Goal: Task Accomplishment & Management: Manage account settings

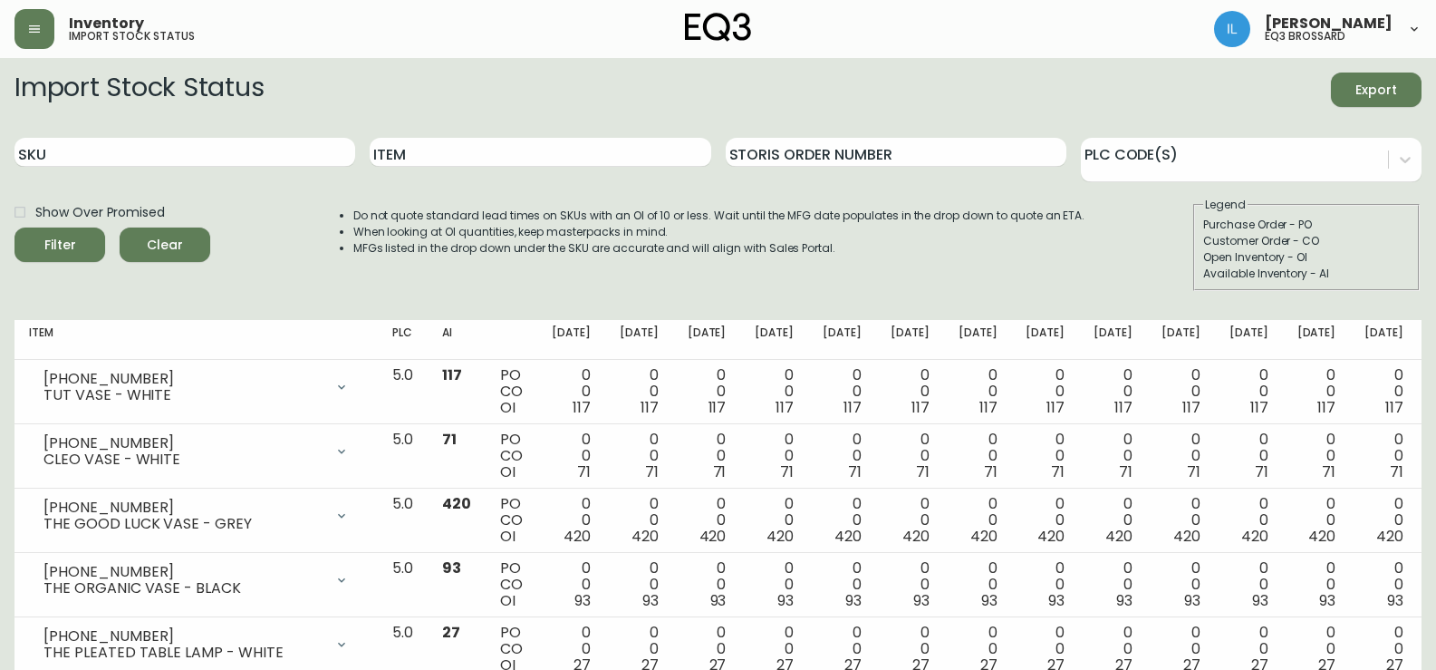
click at [28, 21] on button "button" at bounding box center [34, 29] width 40 height 40
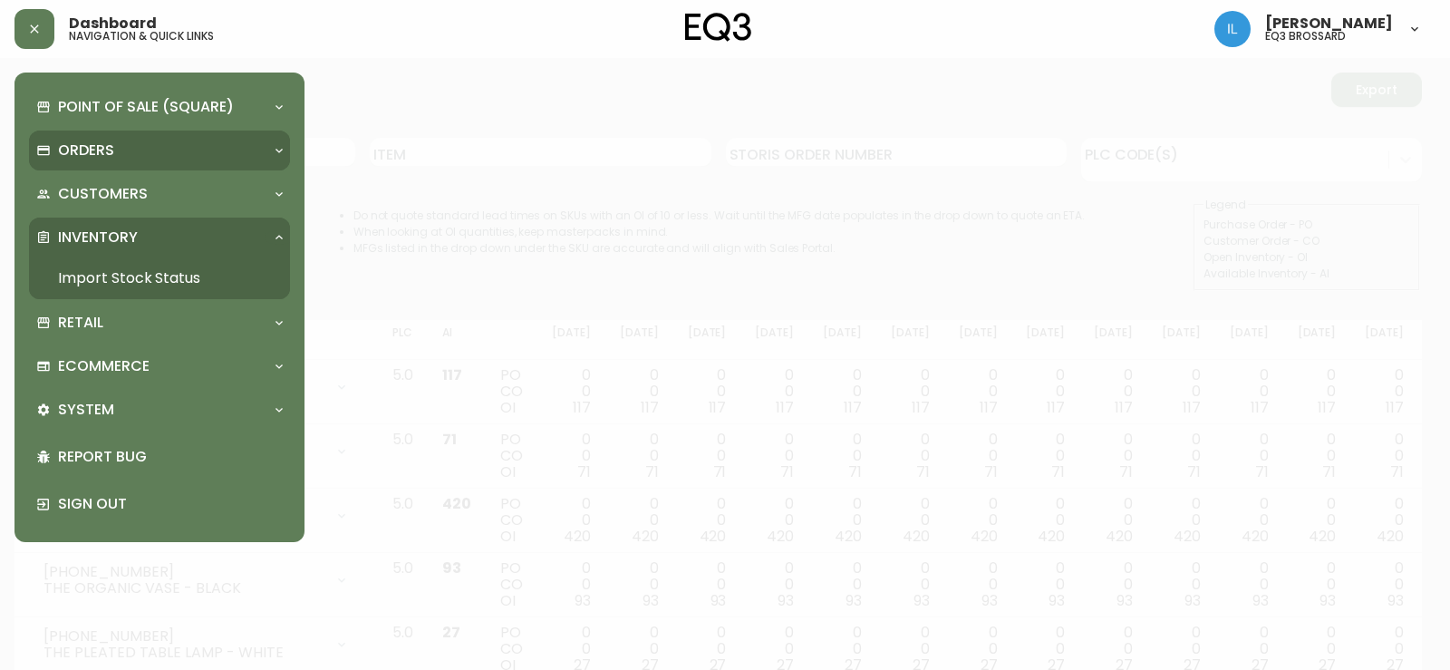
click at [129, 153] on div "Orders" at bounding box center [150, 150] width 228 height 20
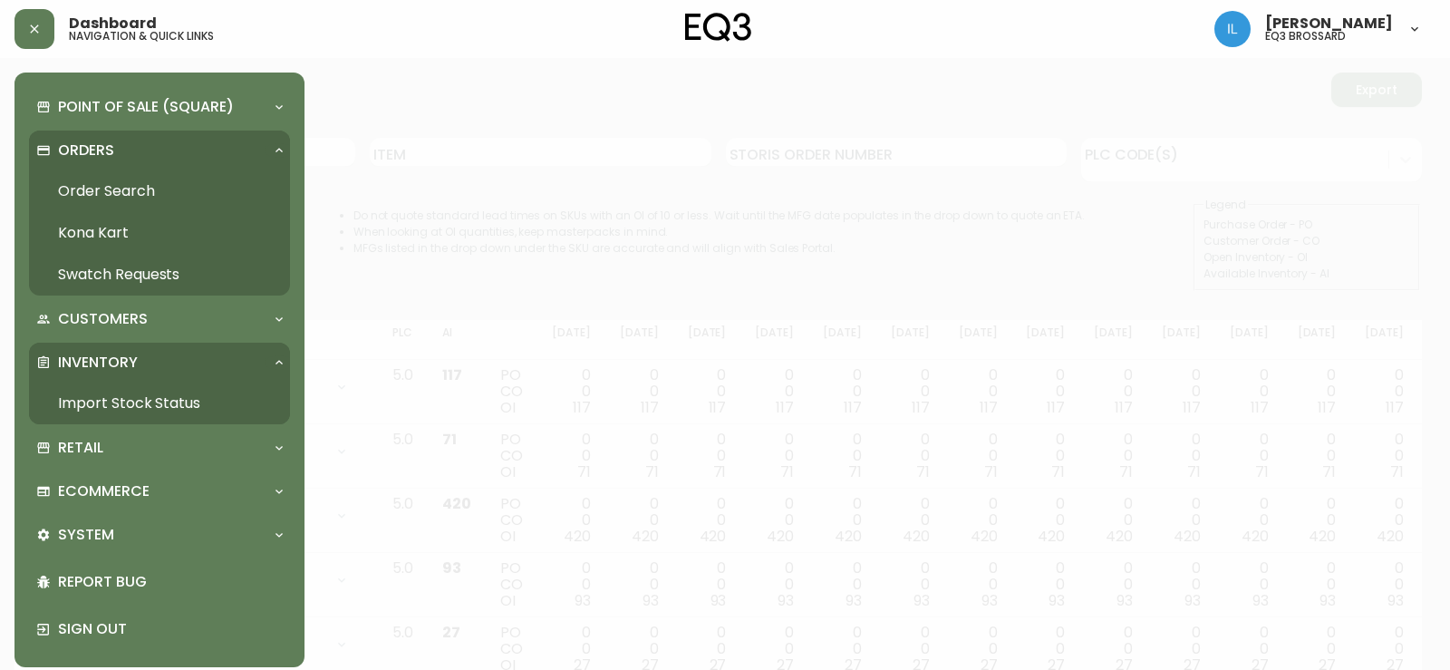
click at [133, 186] on link "Order Search" at bounding box center [159, 191] width 261 height 42
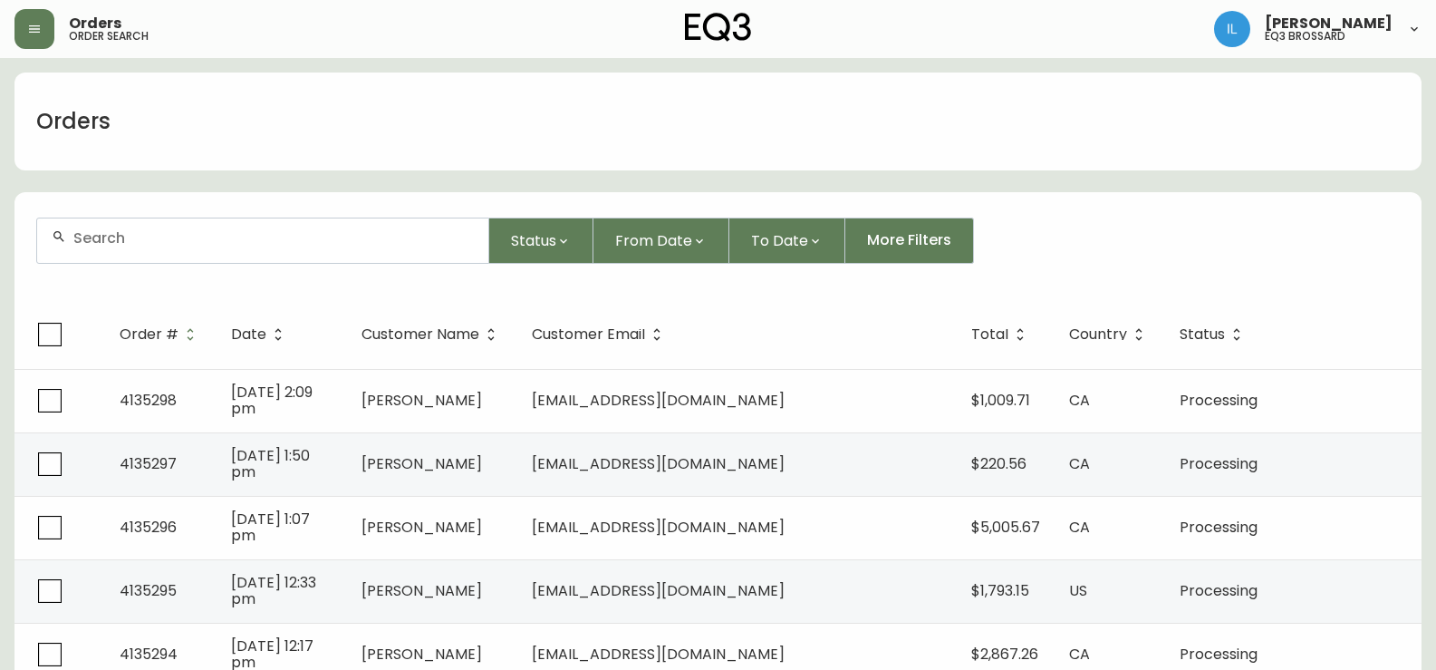
click at [189, 255] on div at bounding box center [262, 240] width 451 height 44
paste input "4135281"
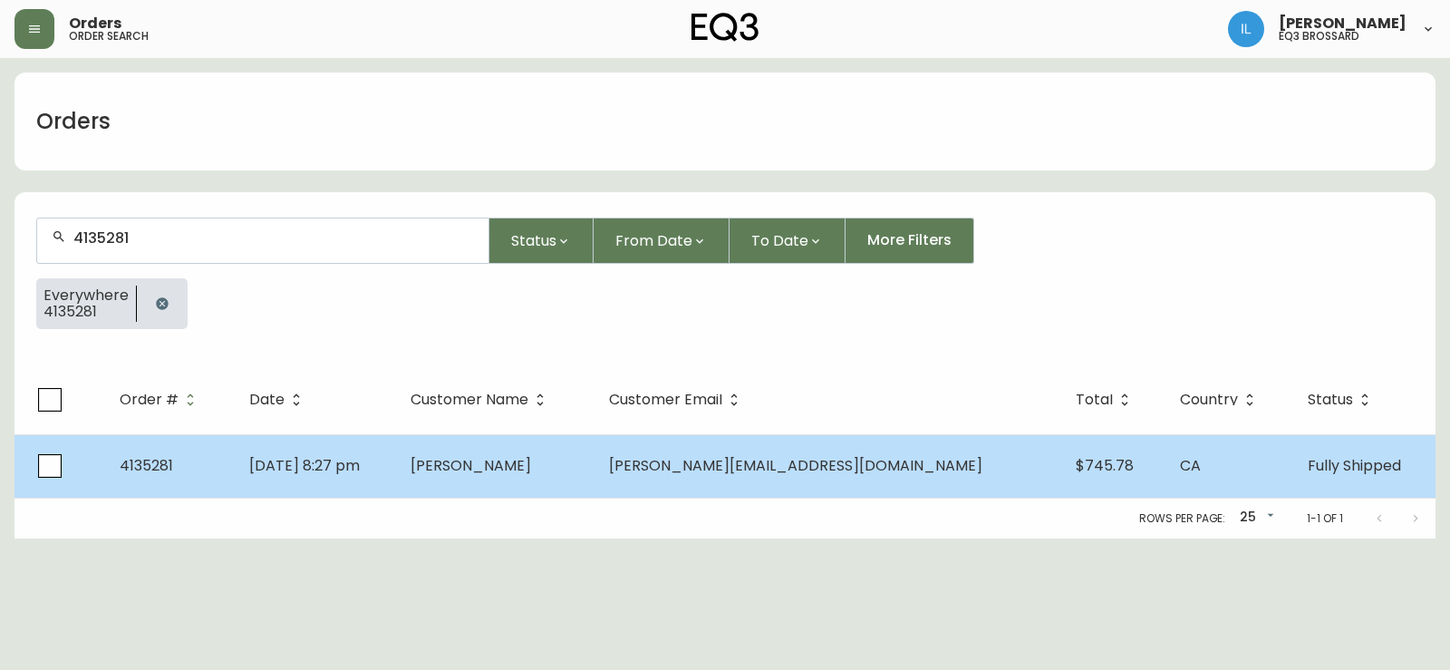
type input "4135281"
click at [746, 456] on span "[PERSON_NAME][EMAIL_ADDRESS][DOMAIN_NAME]" at bounding box center [795, 465] width 373 height 21
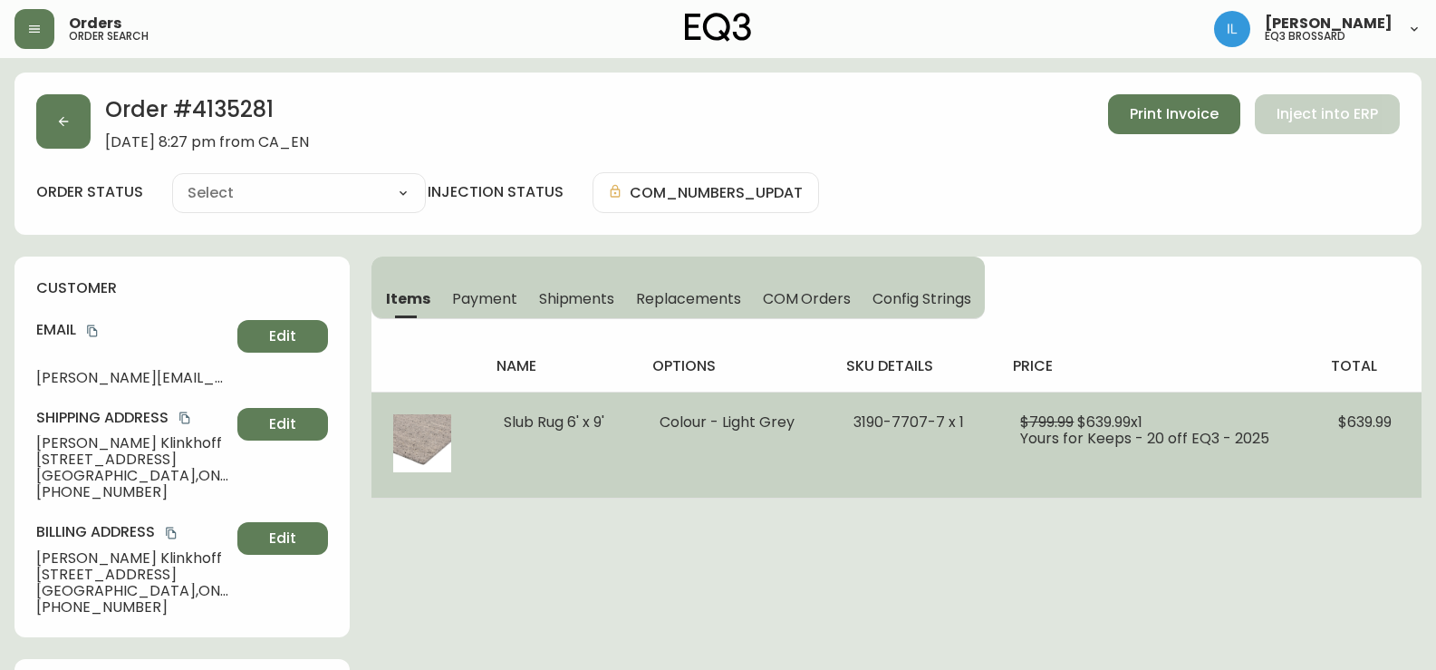
type input "Fully Shipped"
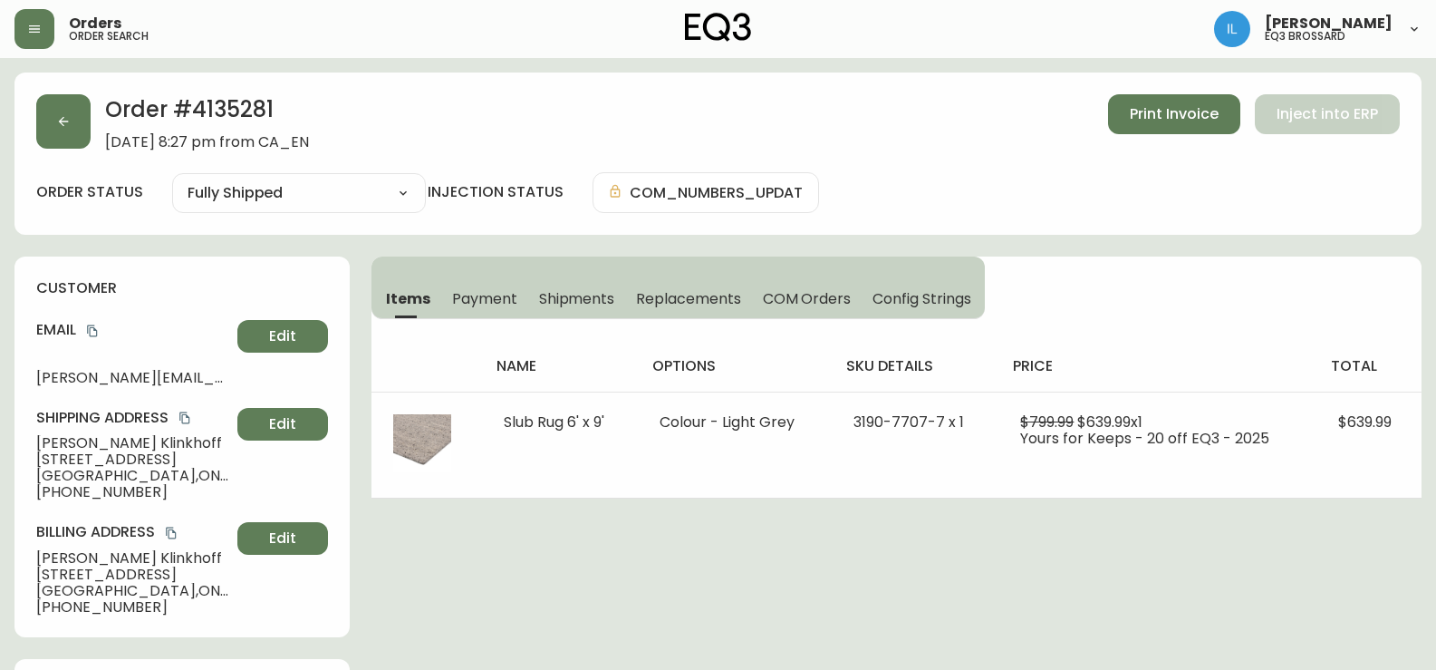
select select "FULLY_SHIPPED"
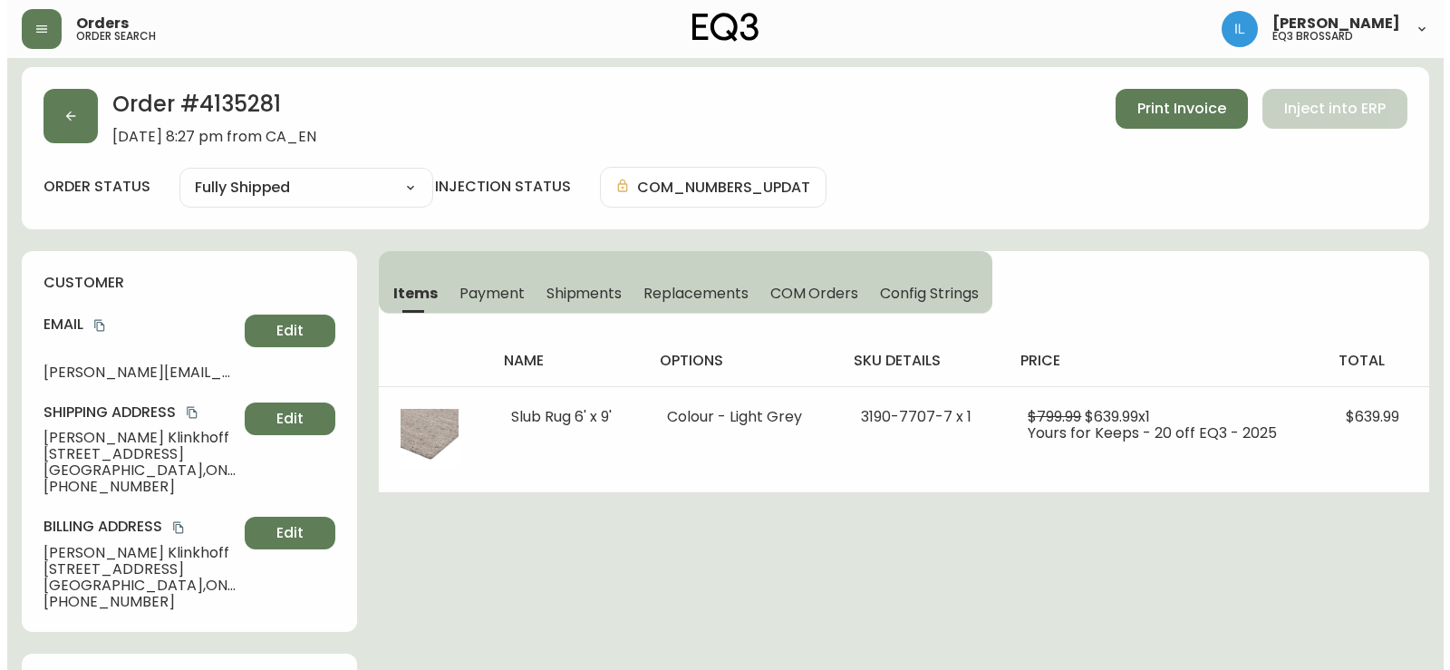
scroll to position [91, 0]
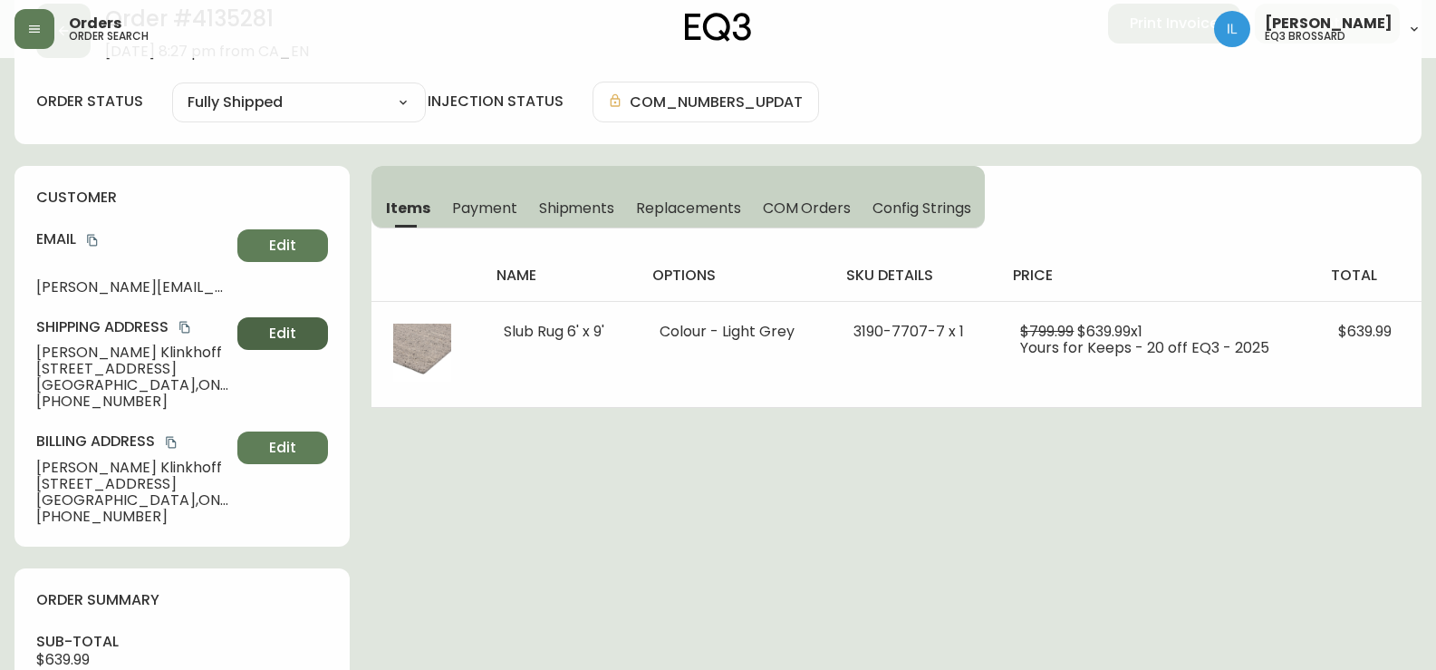
click at [296, 334] on button "Edit" at bounding box center [282, 333] width 91 height 33
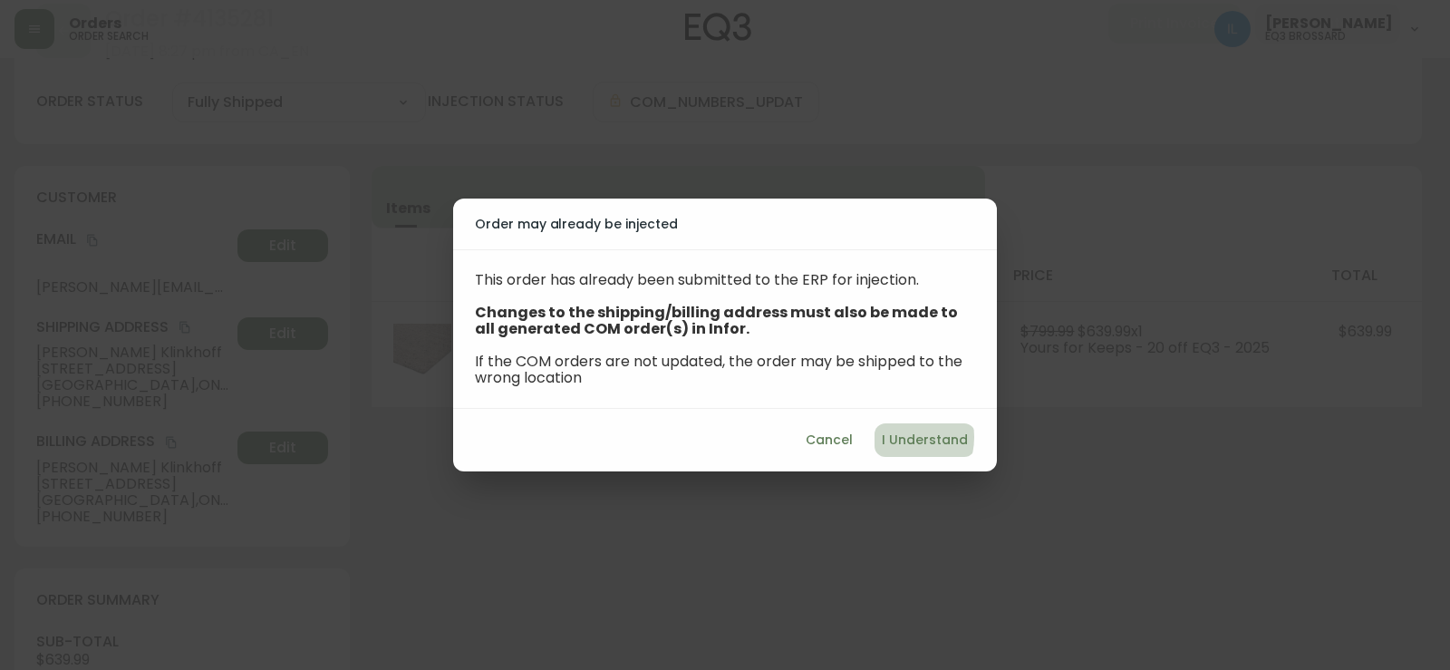
click at [898, 437] on span "I Understand" at bounding box center [925, 440] width 86 height 23
select select "ON"
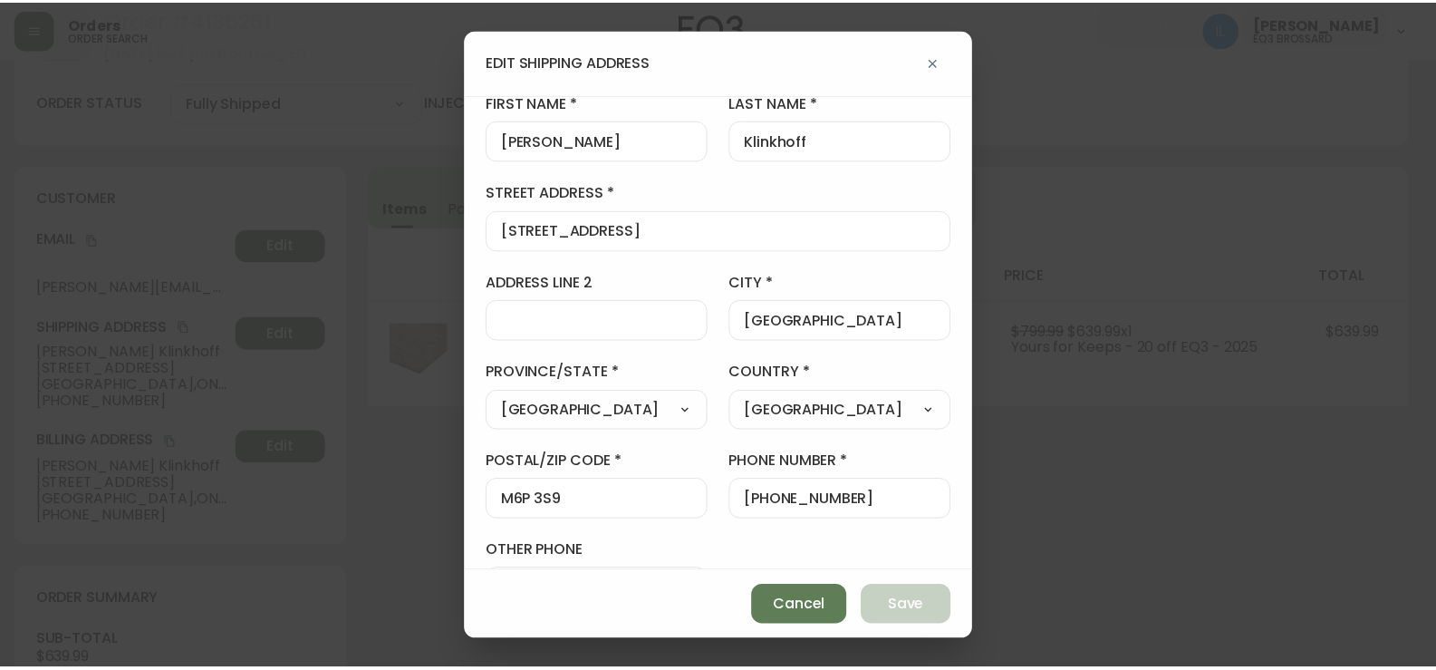
scroll to position [0, 0]
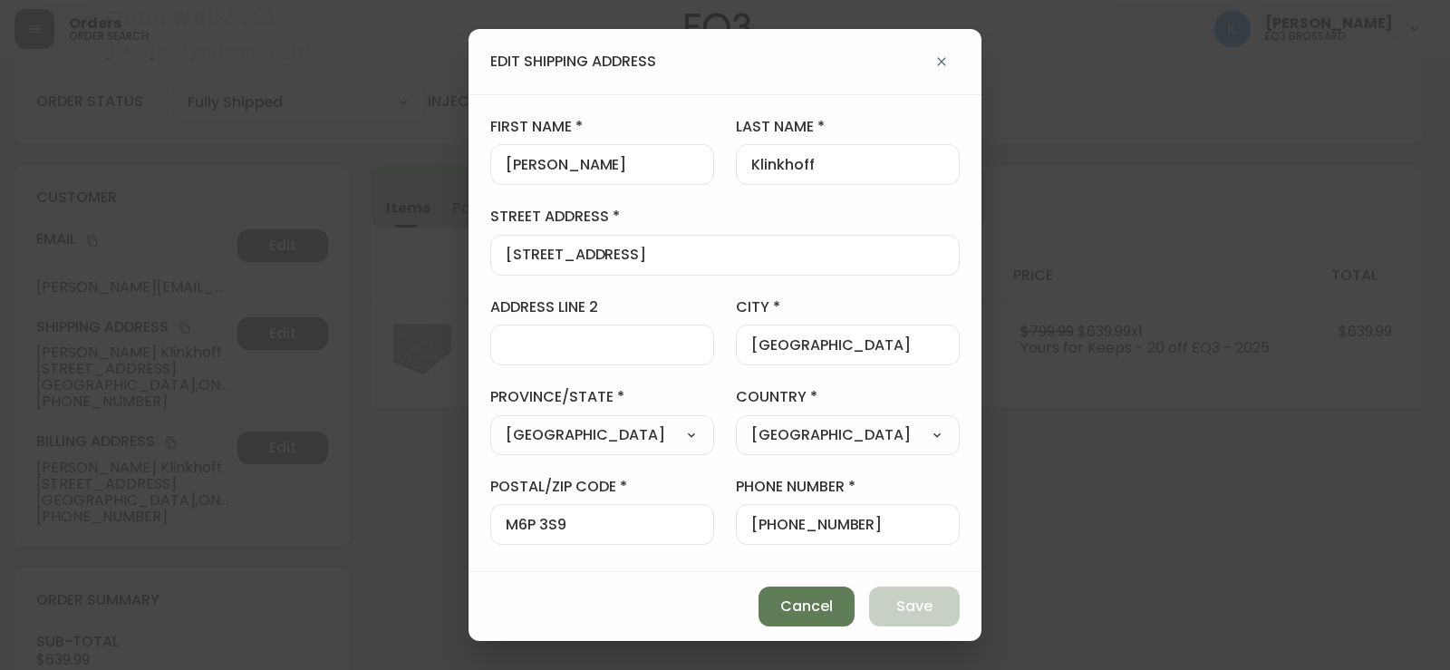
click at [947, 58] on icon "button" at bounding box center [941, 61] width 14 height 14
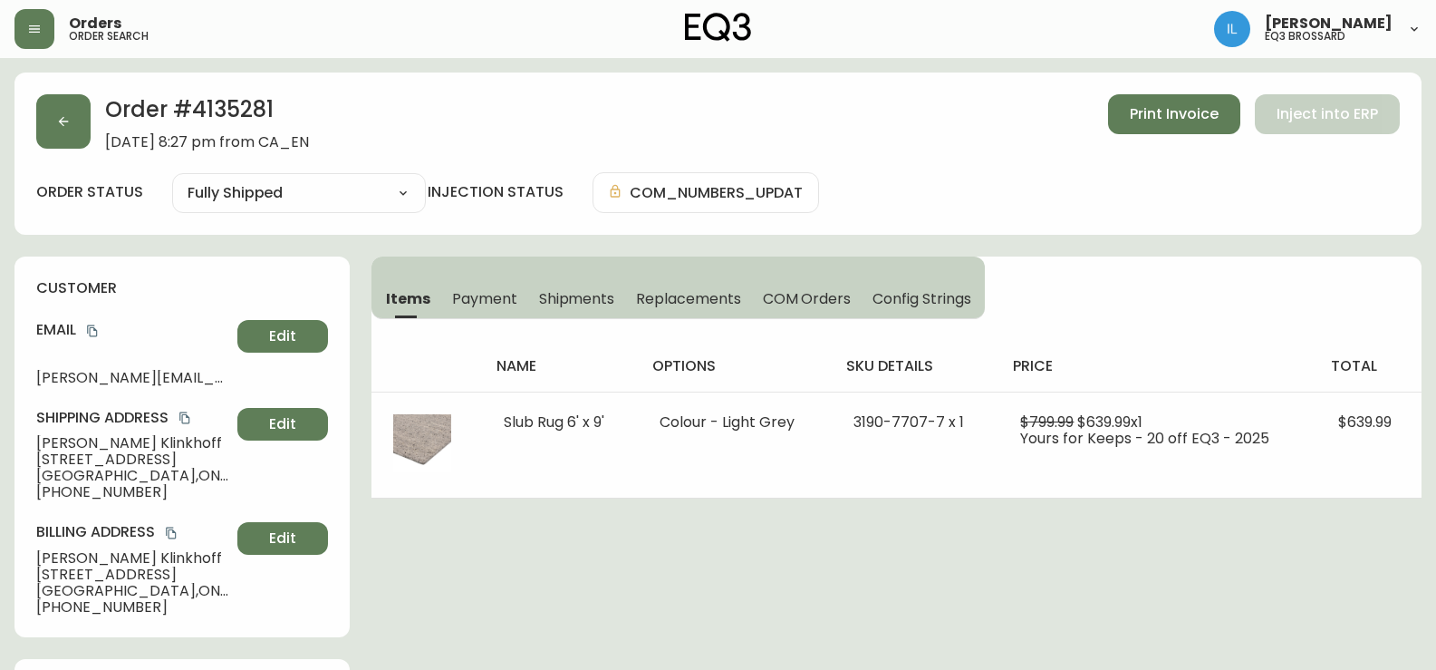
click at [1346, 32] on h5 "eq3 brossard" at bounding box center [1305, 36] width 81 height 11
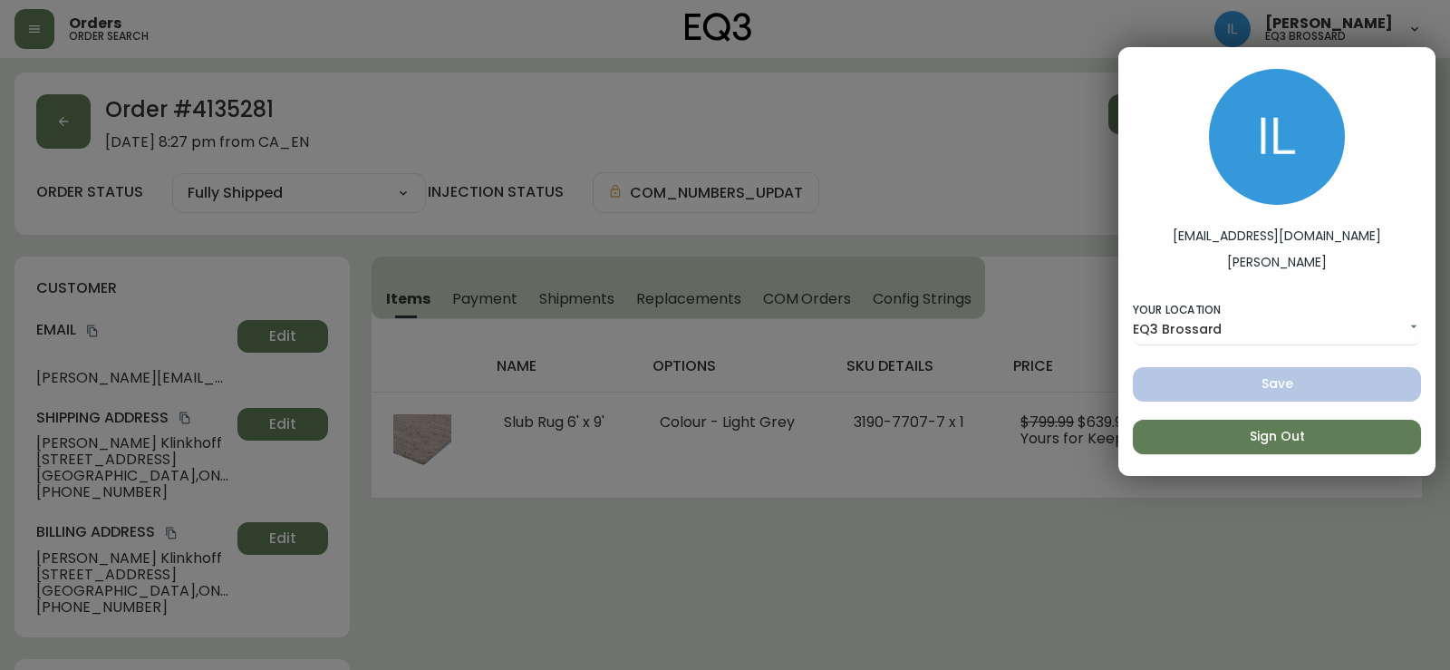
click at [963, 80] on div at bounding box center [725, 335] width 1450 height 670
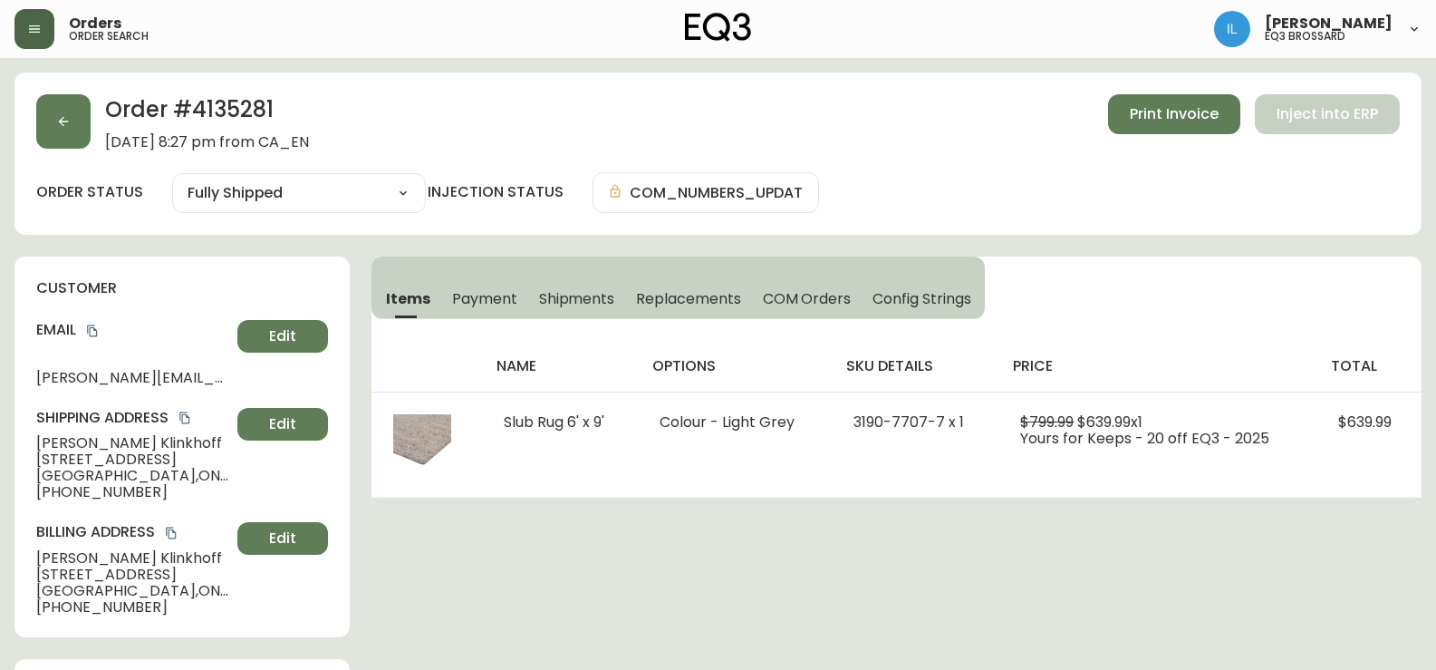
click at [41, 21] on button "button" at bounding box center [34, 29] width 40 height 40
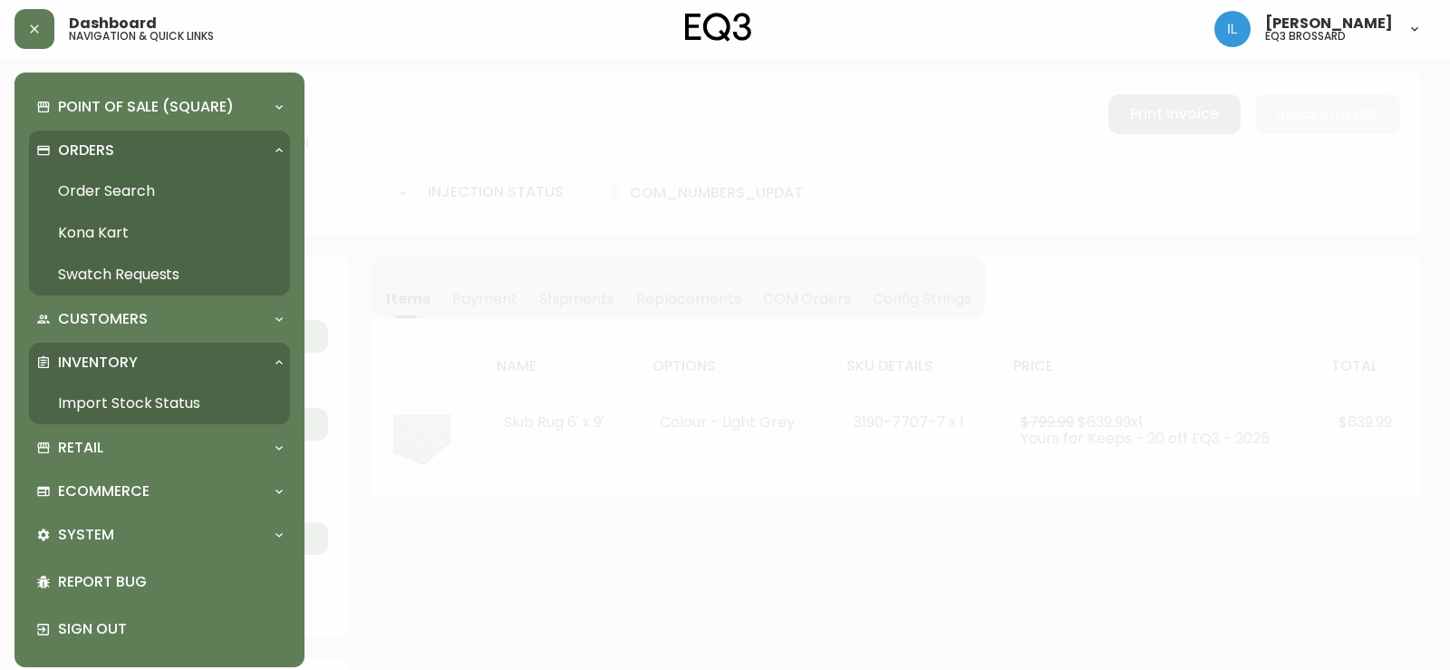
click at [124, 150] on div "Orders" at bounding box center [150, 150] width 228 height 20
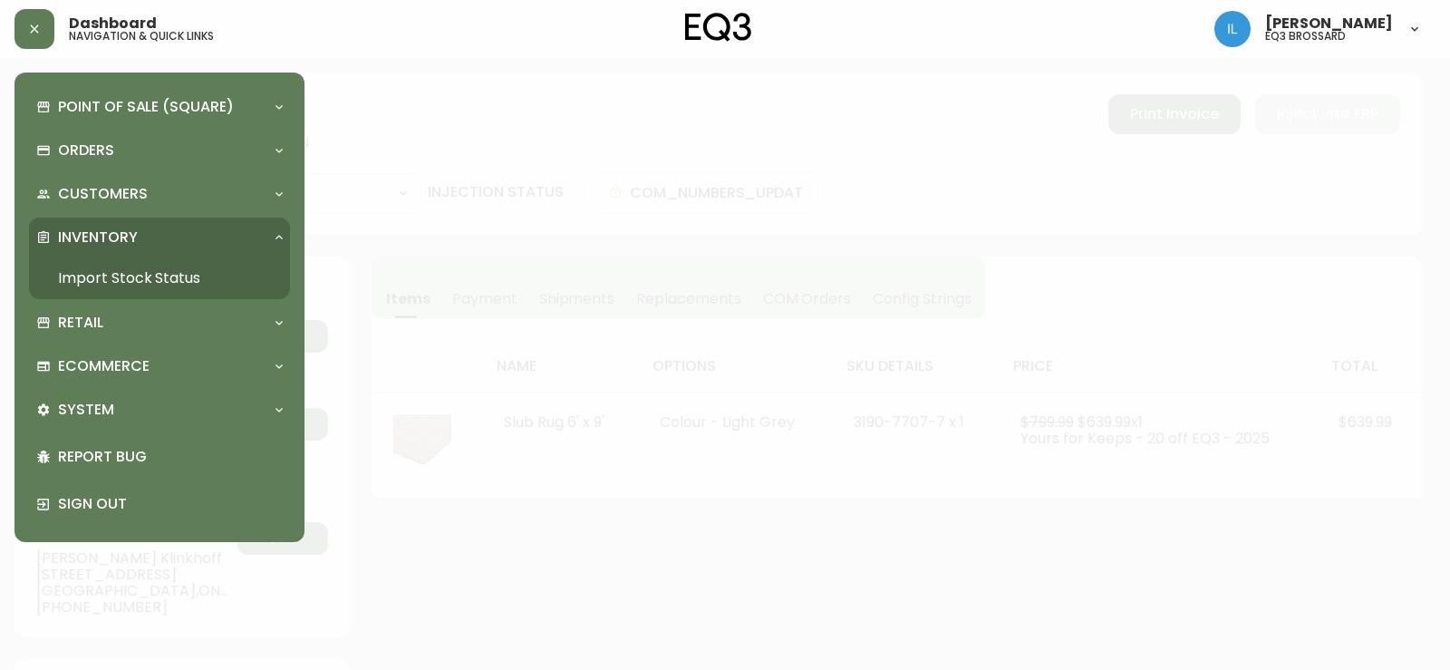
click at [114, 275] on link "Import Stock Status" at bounding box center [159, 278] width 261 height 42
